Goal: Task Accomplishment & Management: Manage account settings

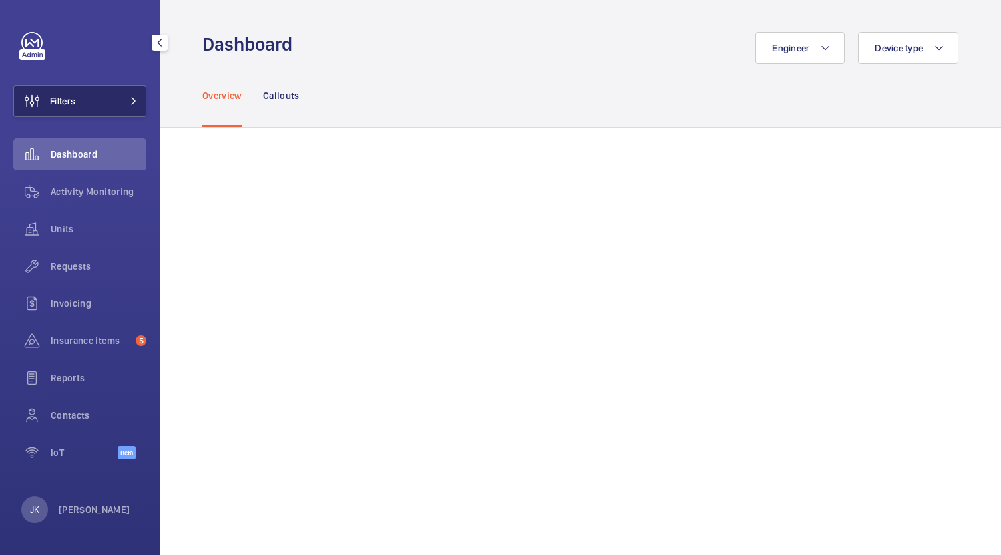
click at [105, 92] on button "Filters" at bounding box center [79, 101] width 133 height 32
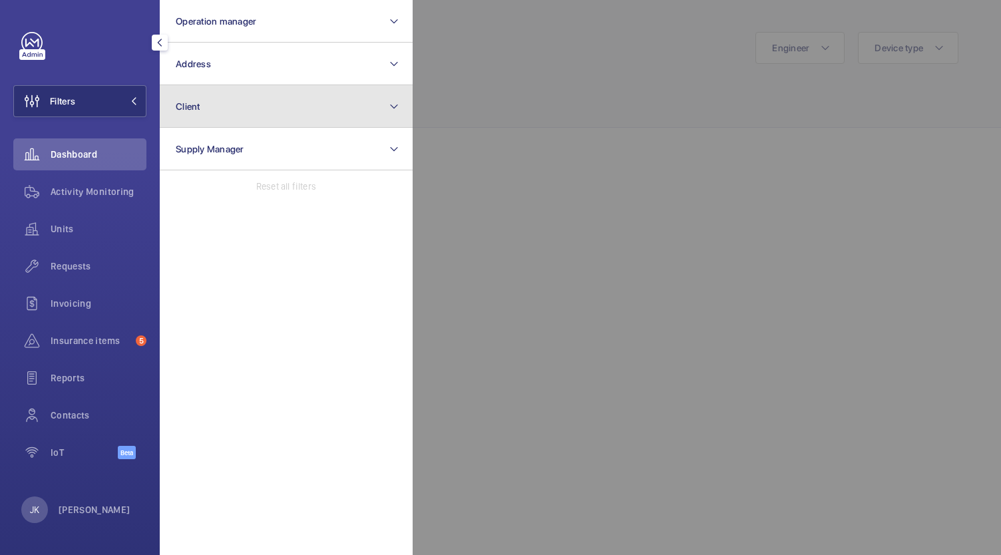
click at [335, 117] on button "Client" at bounding box center [286, 106] width 253 height 43
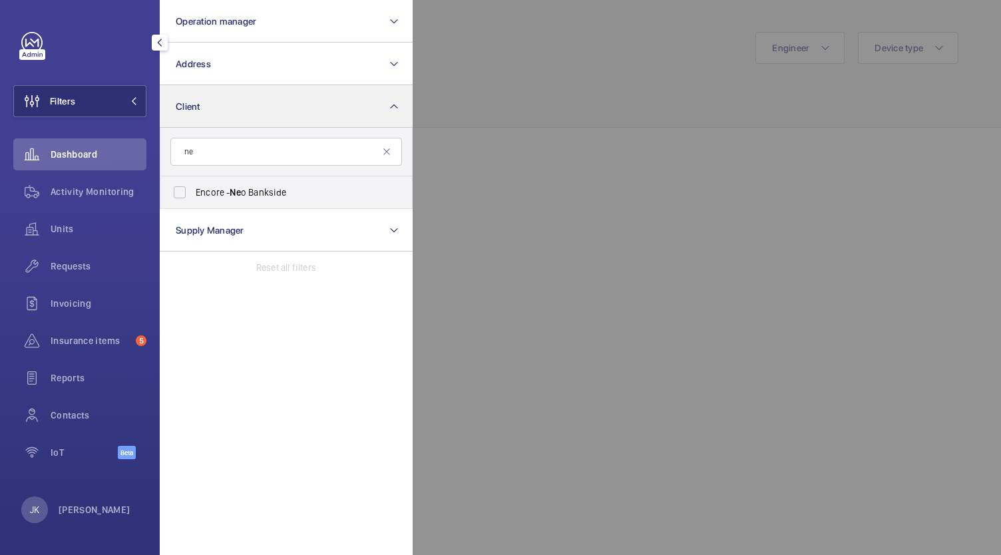
type input "n"
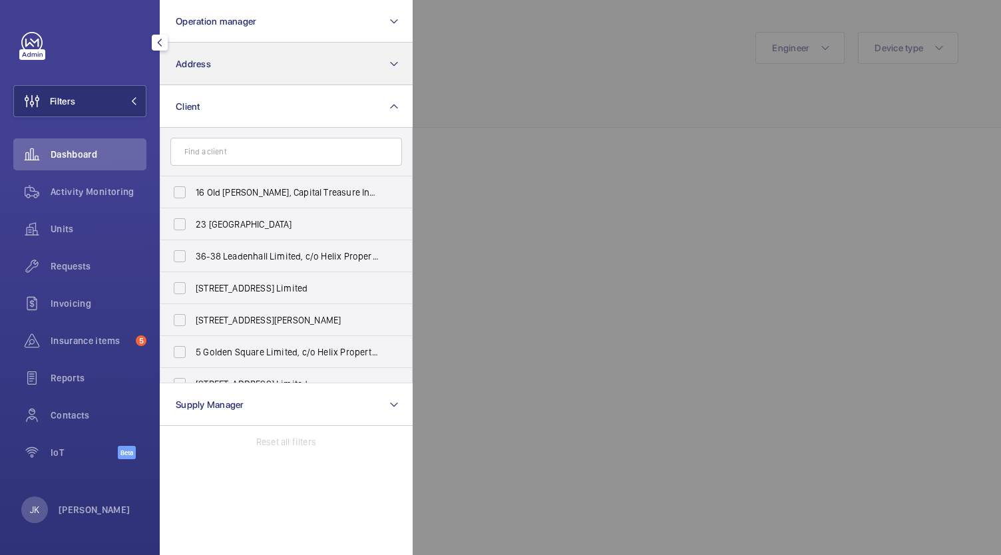
click at [377, 53] on button "Address" at bounding box center [286, 64] width 253 height 43
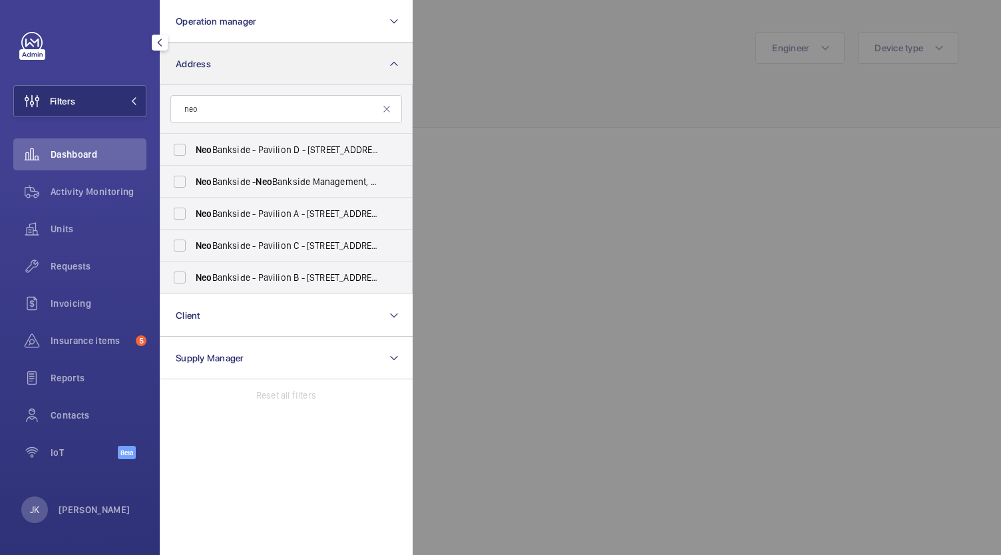
type input "neo"
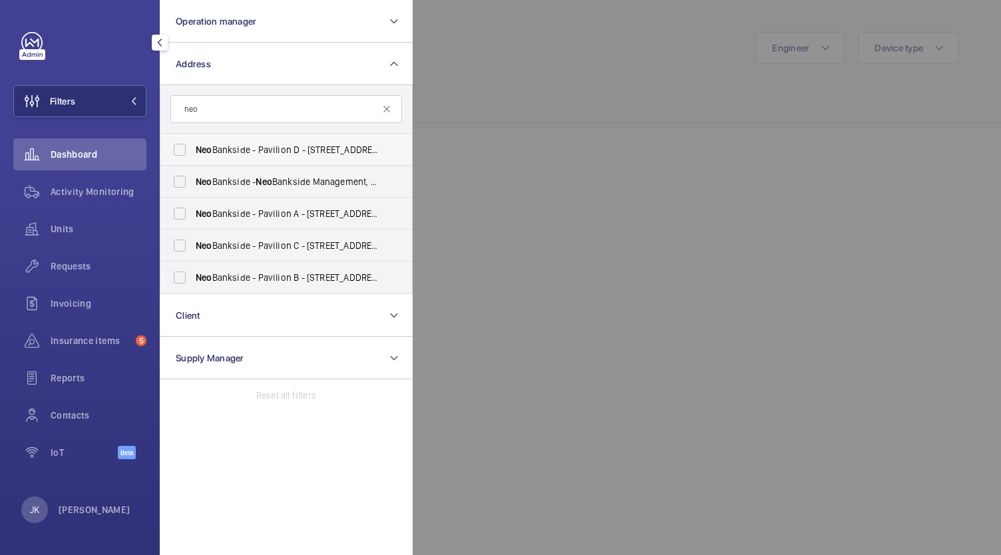
click at [173, 144] on label "Neo Bankside - Pavilion D - [STREET_ADDRESS][PERSON_NAME]" at bounding box center [276, 150] width 232 height 32
click at [173, 144] on input "Neo Bankside - Pavilion D - [STREET_ADDRESS][PERSON_NAME]" at bounding box center [179, 149] width 27 height 27
checkbox input "true"
click at [171, 182] on label "Neo Bankside - Neo Bankside Management, [GEOGRAPHIC_DATA] SE1 9RE" at bounding box center [276, 182] width 232 height 32
click at [171, 182] on input "Neo Bankside - Neo Bankside Management, [GEOGRAPHIC_DATA] SE1 9RE" at bounding box center [179, 181] width 27 height 27
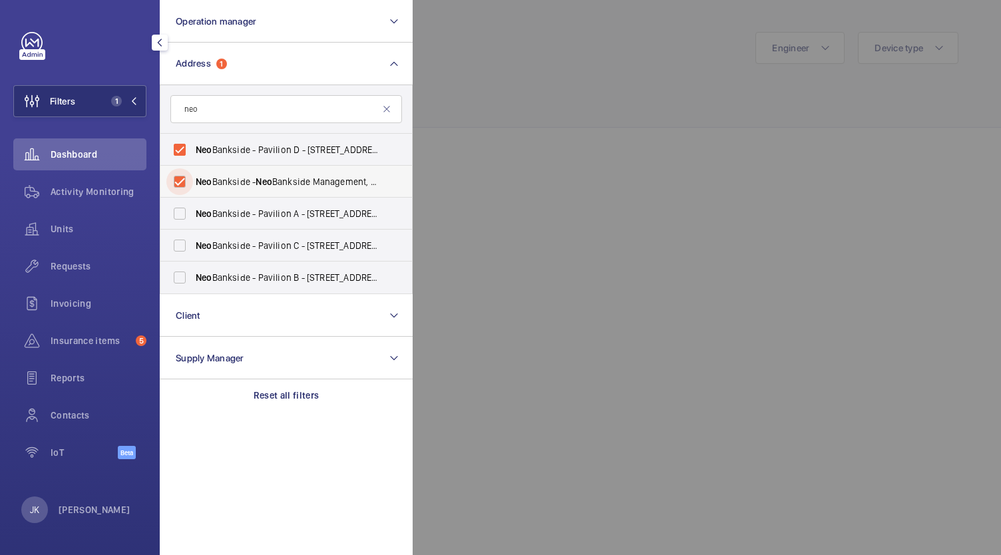
checkbox input "true"
click at [188, 214] on label "Neo Bankside - Pavilion A - [STREET_ADDRESS]" at bounding box center [276, 214] width 232 height 32
click at [188, 214] on input "Neo Bankside - Pavilion A - [STREET_ADDRESS]" at bounding box center [179, 213] width 27 height 27
checkbox input "true"
click at [185, 254] on label "Neo Bankside - Pavilion C - [STREET_ADDRESS]" at bounding box center [276, 246] width 232 height 32
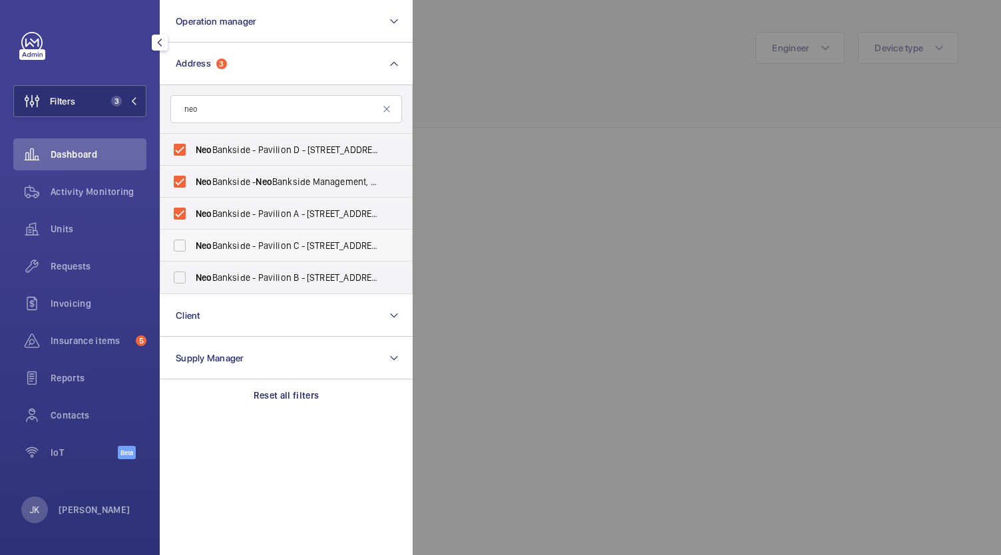
click at [185, 254] on input "Neo Bankside - Pavilion C - [STREET_ADDRESS]" at bounding box center [179, 245] width 27 height 27
checkbox input "true"
click at [184, 282] on label "Neo Bankside - Pavilion B - [STREET_ADDRESS]" at bounding box center [276, 278] width 232 height 32
click at [184, 282] on input "Neo Bankside - Pavilion B - [STREET_ADDRESS]" at bounding box center [179, 277] width 27 height 27
checkbox input "true"
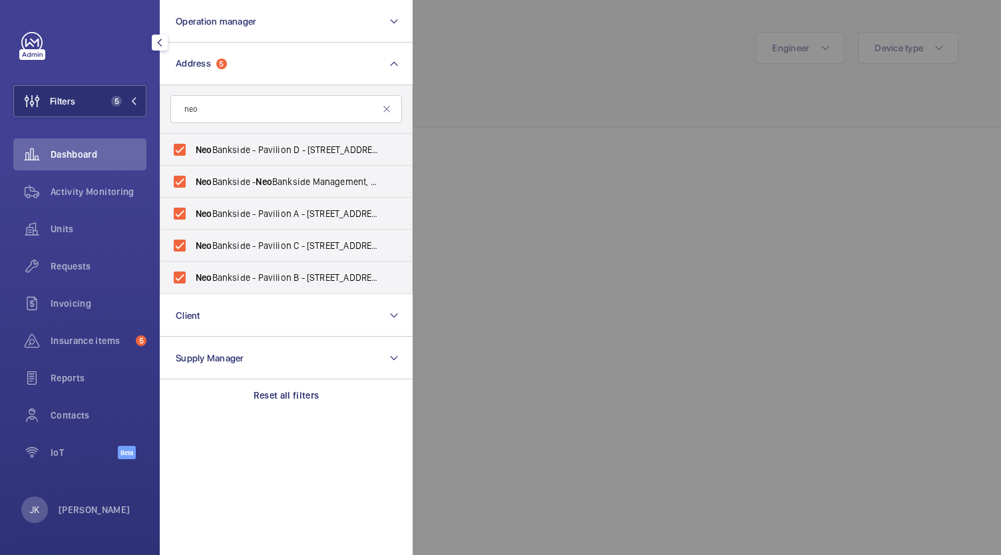
click at [603, 170] on div at bounding box center [913, 277] width 1001 height 555
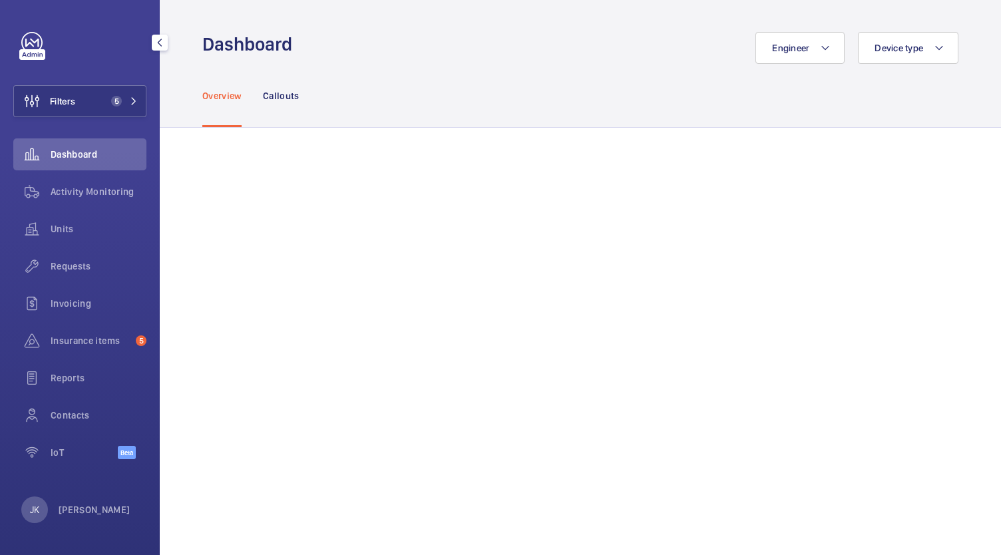
click at [61, 228] on span "Units" at bounding box center [99, 228] width 96 height 13
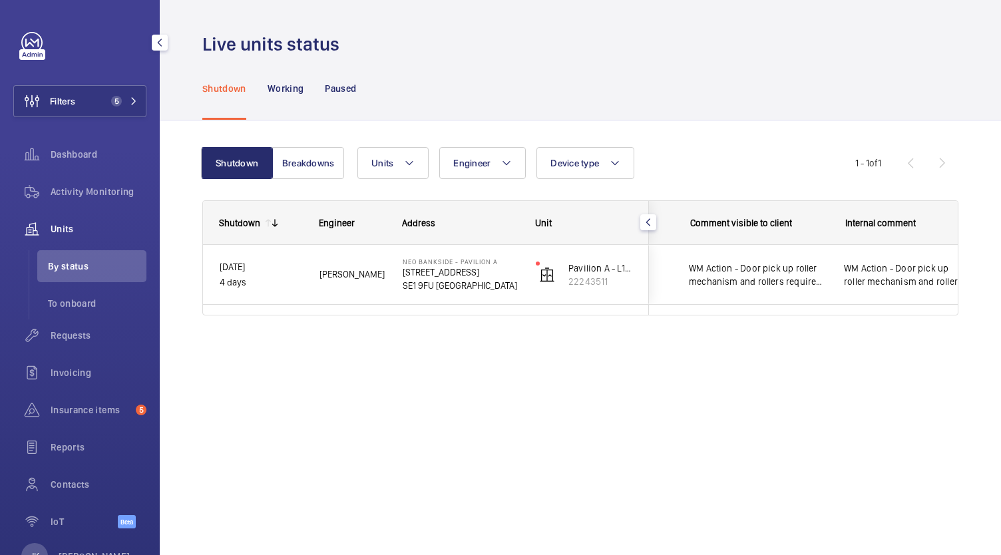
scroll to position [0, 304]
click at [872, 286] on span "WM Action - Door pick up roller mechanism and rollers required as existing is a…" at bounding box center [881, 275] width 122 height 27
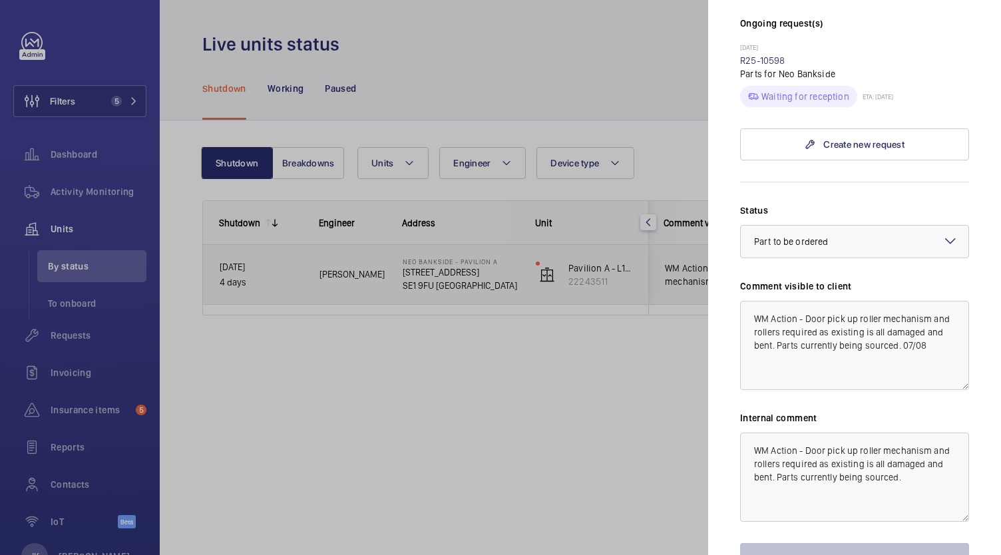
scroll to position [391, 0]
click at [941, 320] on textarea "WM Action - Door pick up roller mechanism and rollers required as existing is a…" at bounding box center [854, 345] width 229 height 89
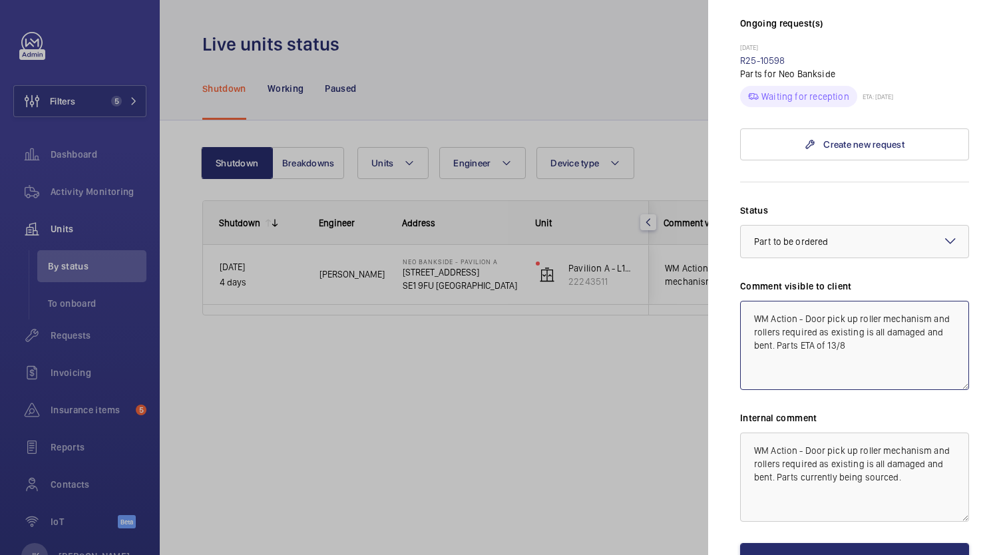
type textarea "WM Action - Door pick up roller mechanism and rollers required as existing is a…"
click at [880, 543] on button "Save the changes" at bounding box center [854, 559] width 229 height 32
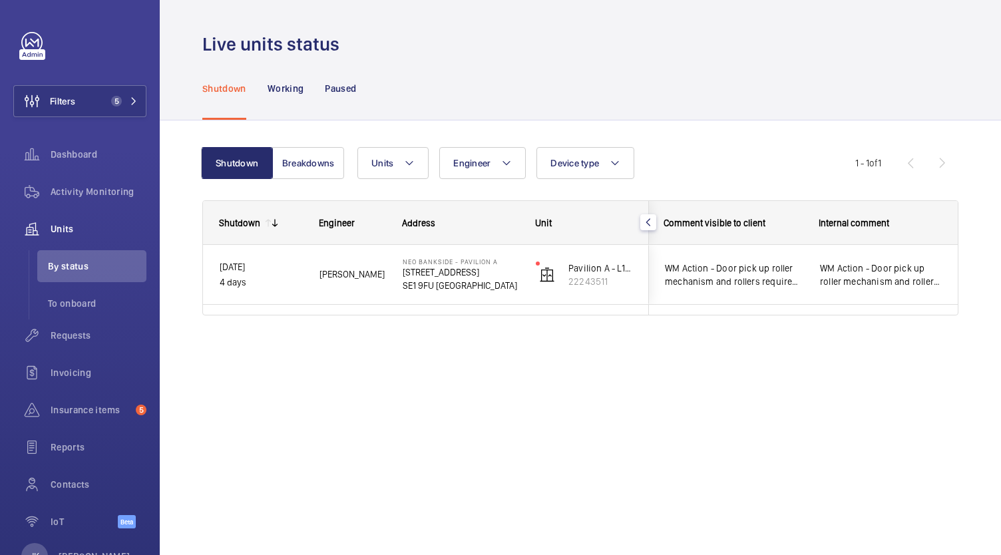
click at [882, 284] on span "WM Action - Door pick up roller mechanism and rollers required as existing is a…" at bounding box center [881, 275] width 122 height 27
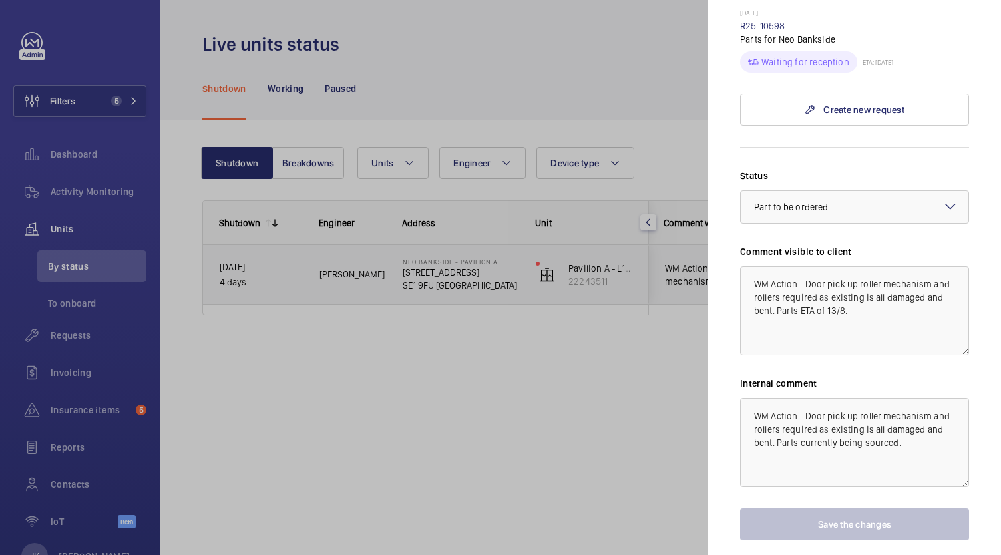
scroll to position [461, 0]
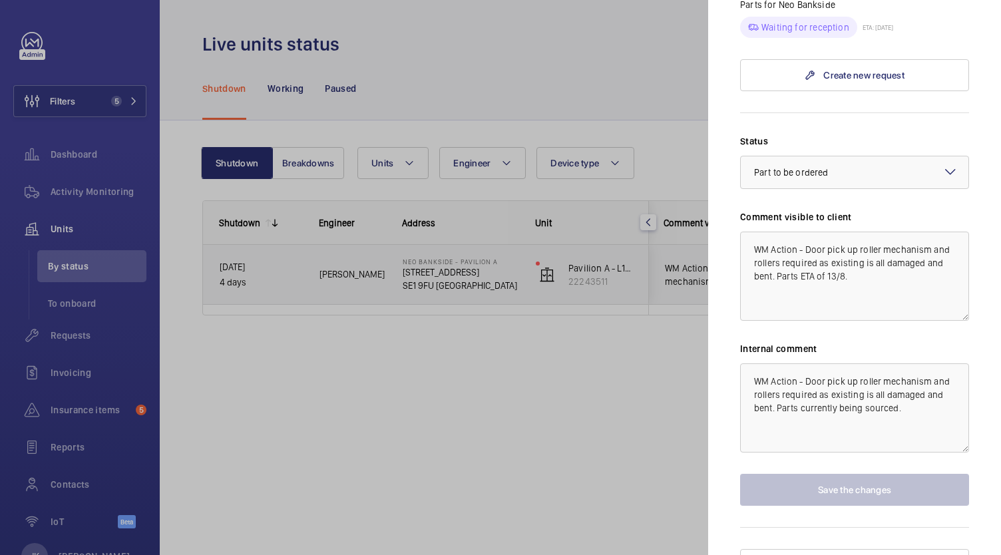
click at [591, 458] on div at bounding box center [500, 277] width 1001 height 555
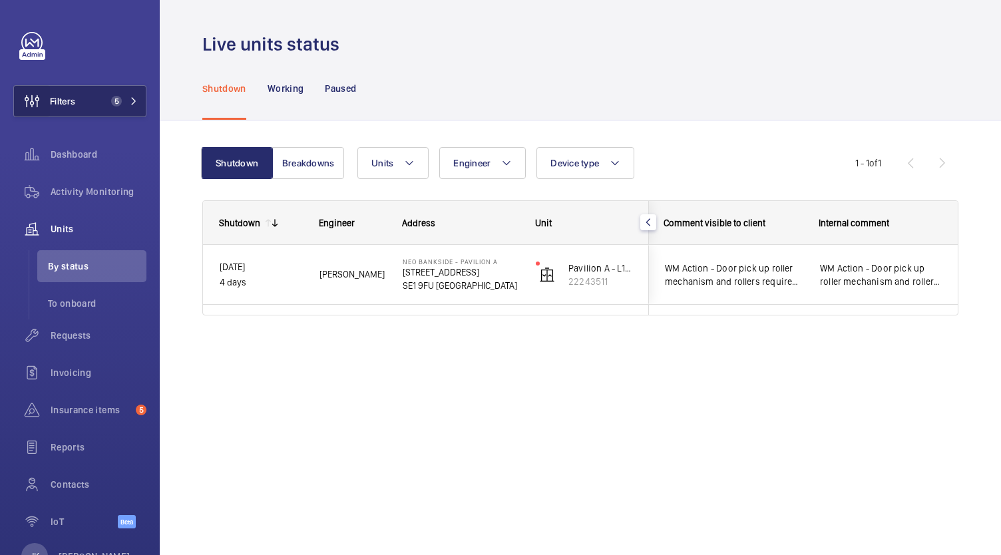
click at [45, 108] on wm-front-icon-button at bounding box center [32, 101] width 36 height 32
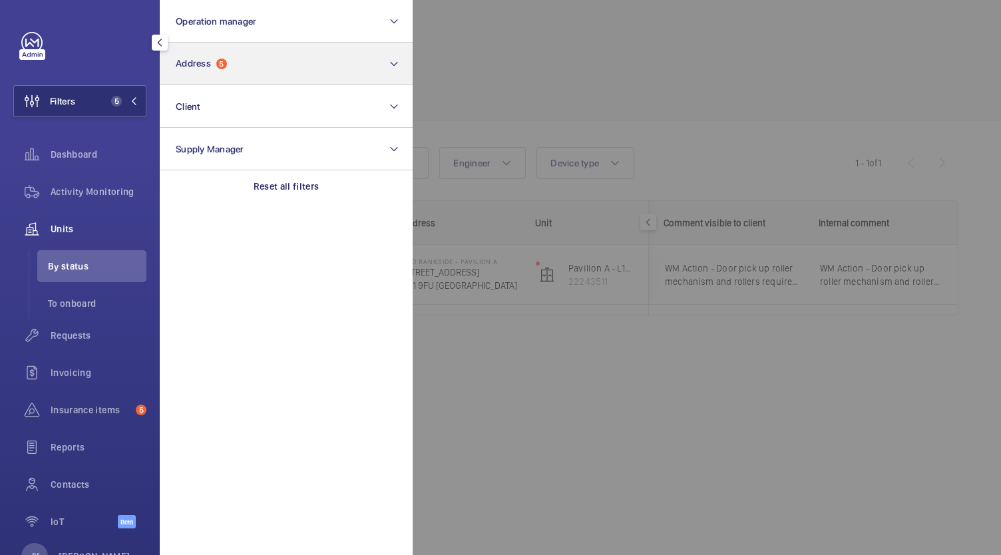
click at [318, 72] on button "Address 5" at bounding box center [286, 64] width 253 height 43
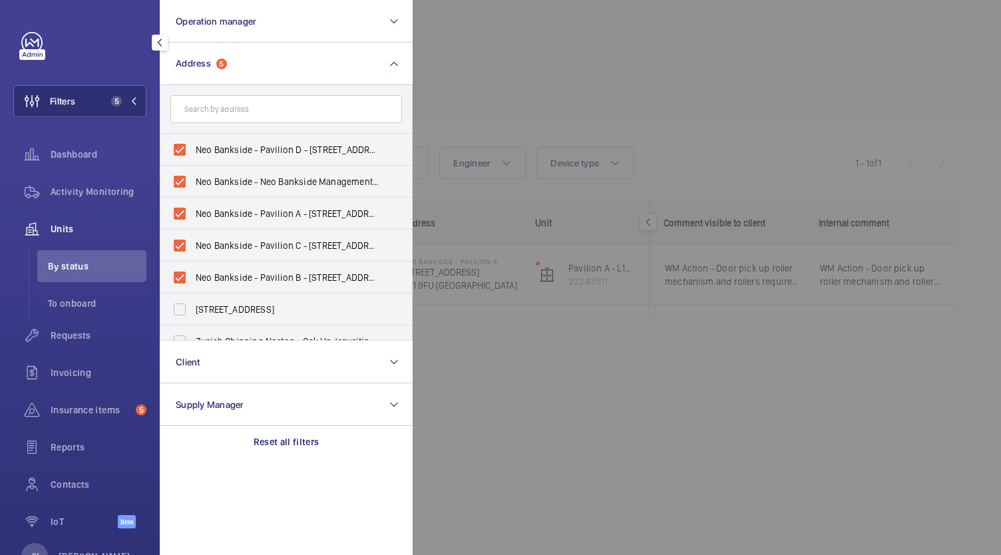
click at [646, 419] on div at bounding box center [913, 277] width 1001 height 555
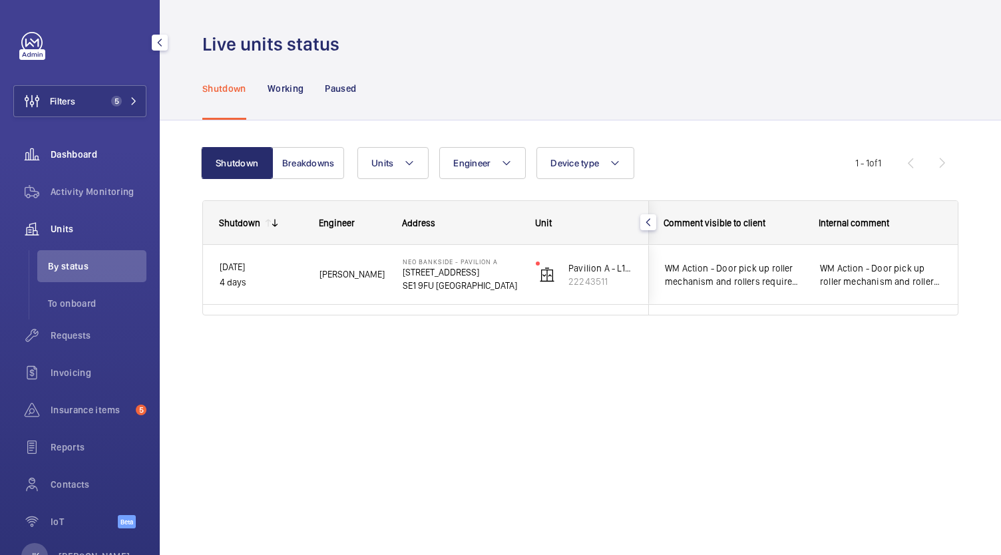
click at [75, 162] on div "Dashboard" at bounding box center [79, 154] width 133 height 32
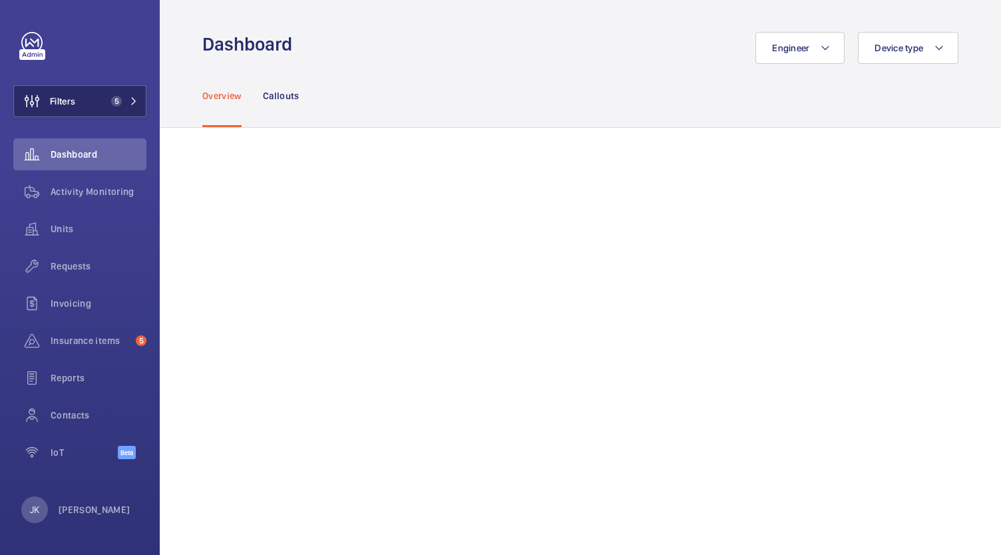
click at [65, 113] on span "Filters" at bounding box center [44, 101] width 61 height 32
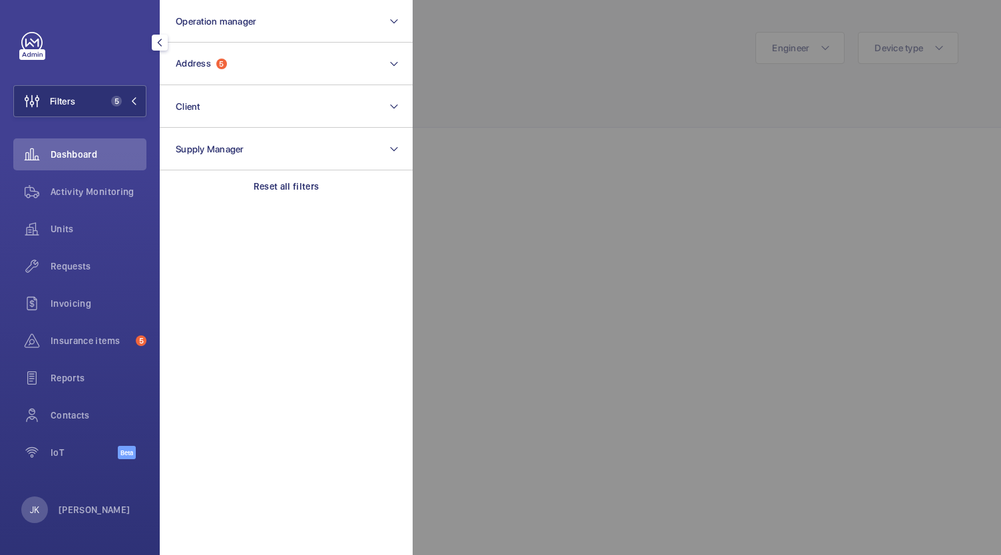
click at [714, 79] on div at bounding box center [913, 277] width 1001 height 555
